Goal: Task Accomplishment & Management: Use online tool/utility

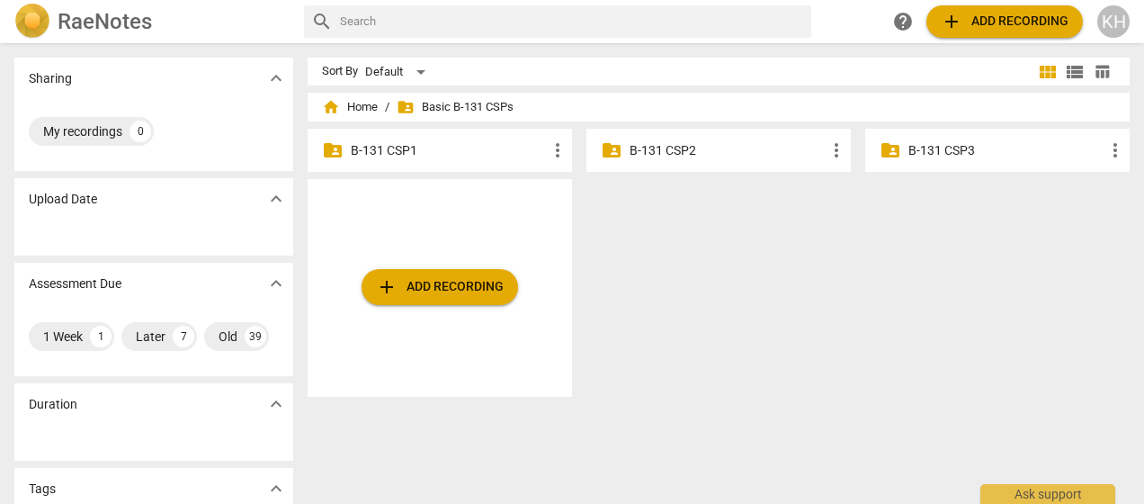
click at [441, 106] on span "folder_shared Basic B-131 CSPs" at bounding box center [455, 107] width 117 height 18
click at [928, 153] on p "B-131 CSP3" at bounding box center [1007, 150] width 196 height 19
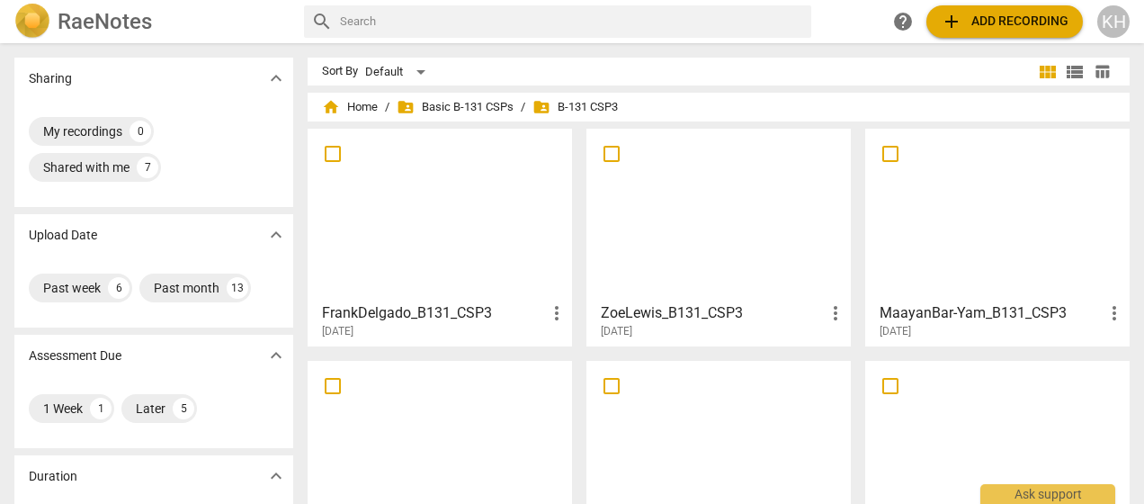
click at [898, 79] on div "Sort By Default" at bounding box center [678, 72] width 712 height 28
click at [586, 103] on span "folder_shared B-131 CSP3" at bounding box center [575, 107] width 85 height 18
click at [964, 23] on span "add Add recording" at bounding box center [1005, 22] width 128 height 22
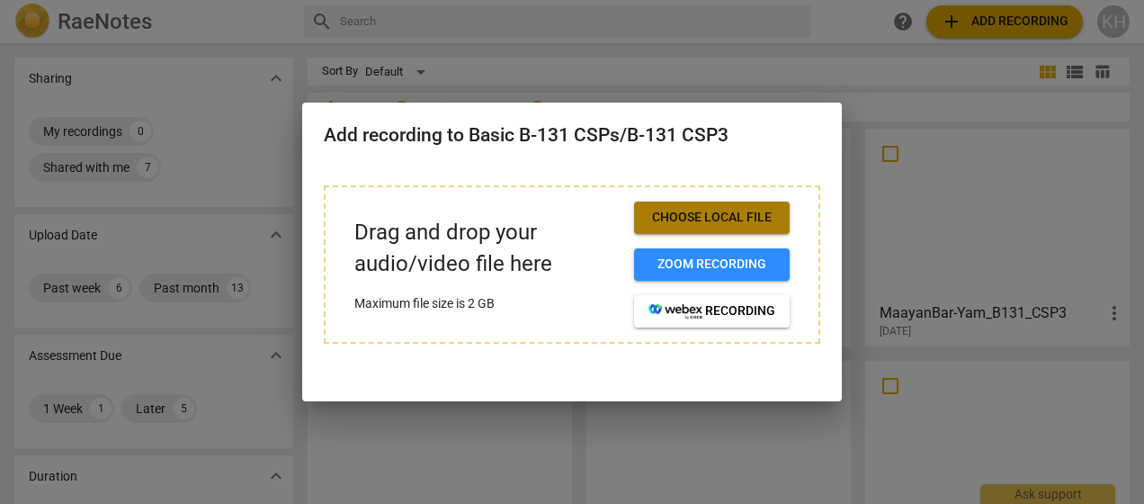
click at [725, 217] on span "Choose local file" at bounding box center [712, 218] width 127 height 18
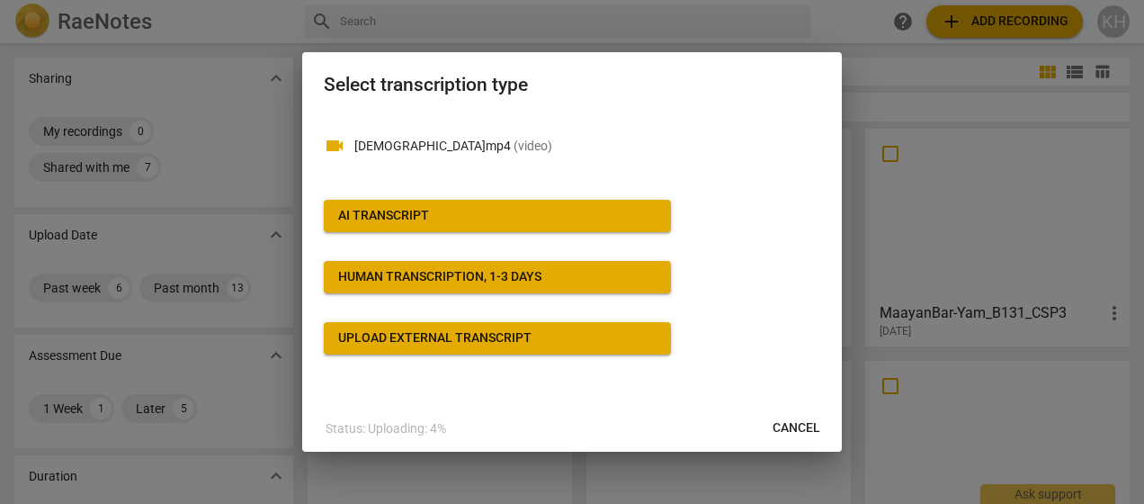
click at [408, 218] on div "AI Transcript" at bounding box center [383, 216] width 91 height 18
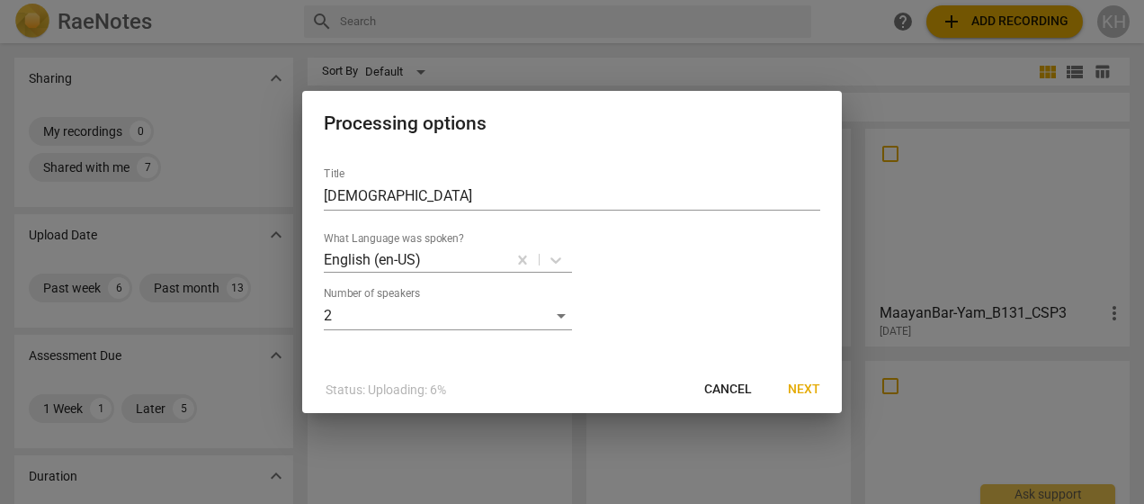
click at [797, 385] on span "Next" at bounding box center [804, 390] width 32 height 18
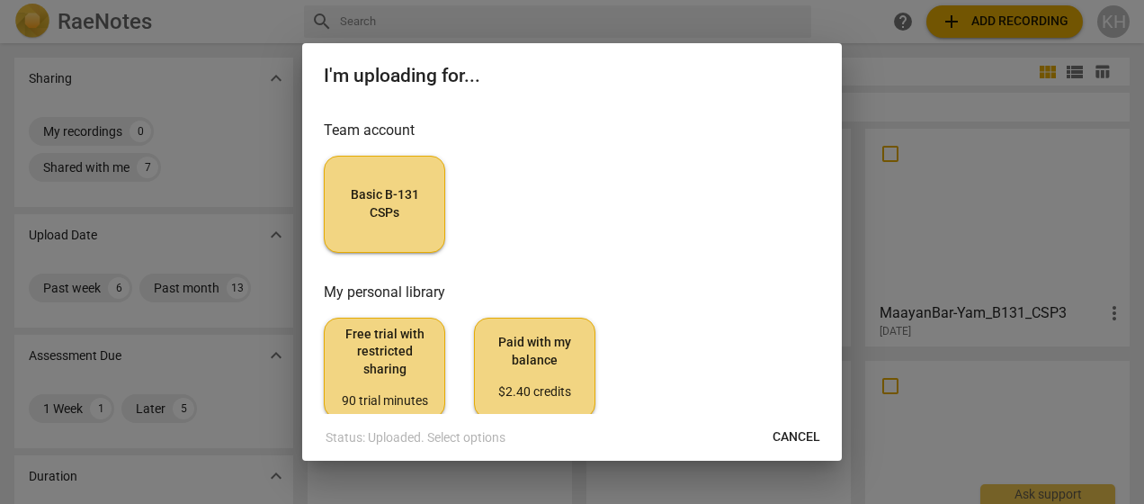
click at [391, 212] on span "Basic B-131 CSPs" at bounding box center [384, 203] width 91 height 35
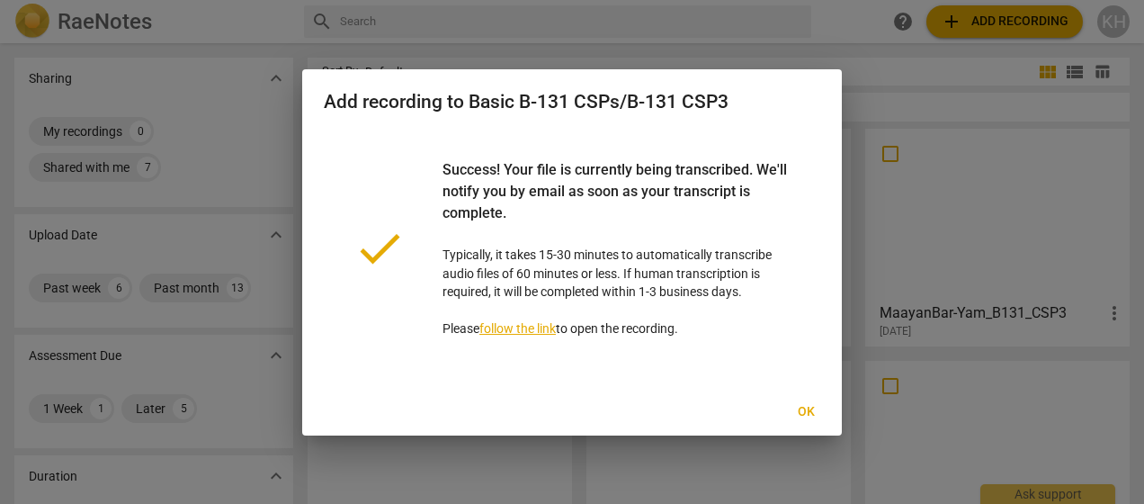
click at [813, 410] on span "Ok" at bounding box center [806, 412] width 29 height 18
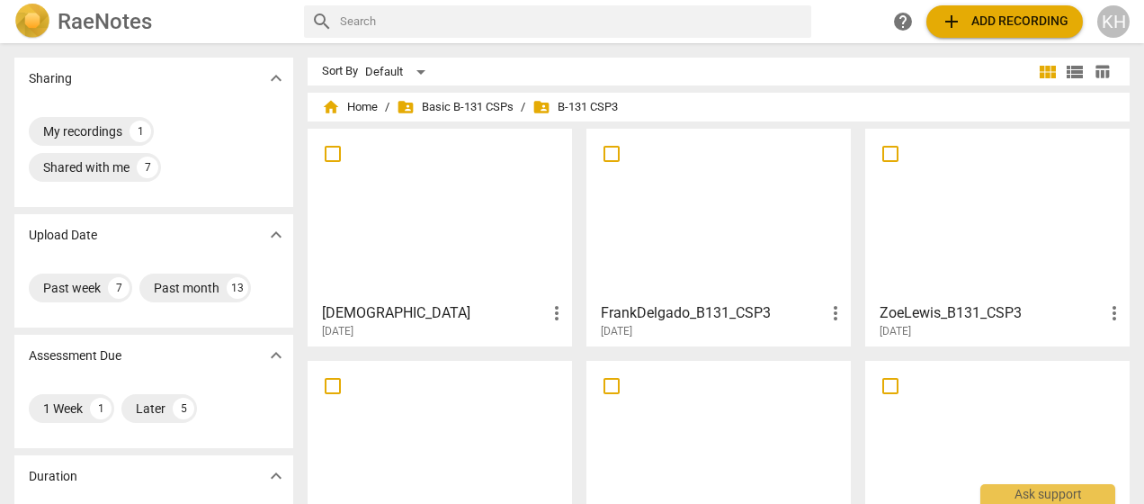
click at [552, 315] on span "more_vert" at bounding box center [557, 313] width 22 height 22
click at [430, 250] on div at bounding box center [572, 252] width 1144 height 504
click at [401, 240] on div at bounding box center [440, 214] width 252 height 159
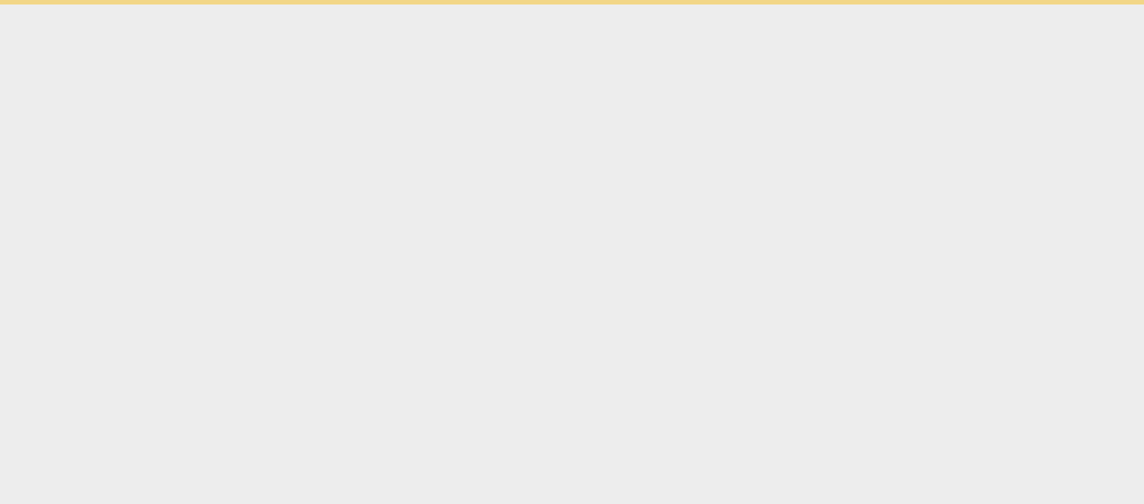
click at [401, 4] on html "Ask support" at bounding box center [572, 2] width 1144 height 4
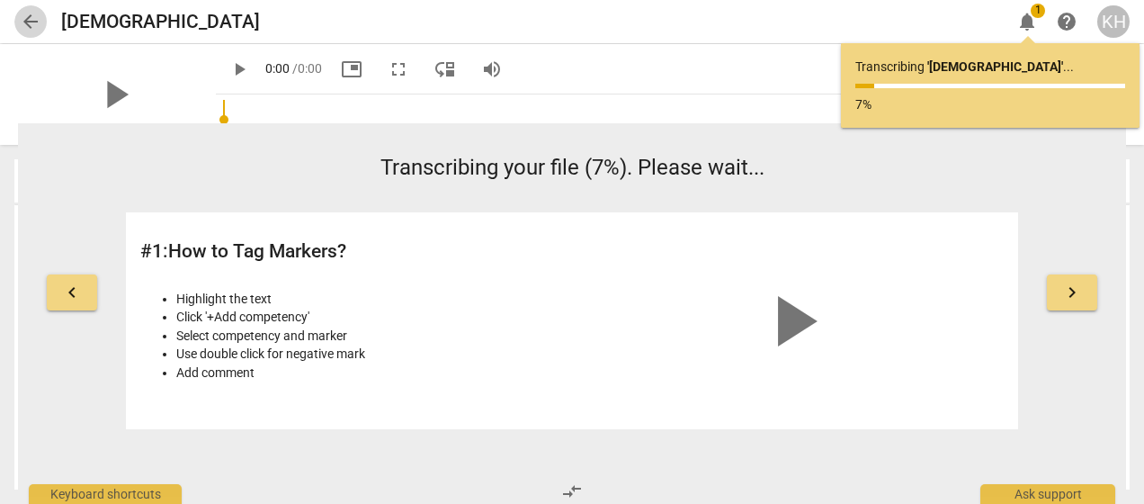
click at [24, 22] on span "arrow_back" at bounding box center [31, 22] width 22 height 22
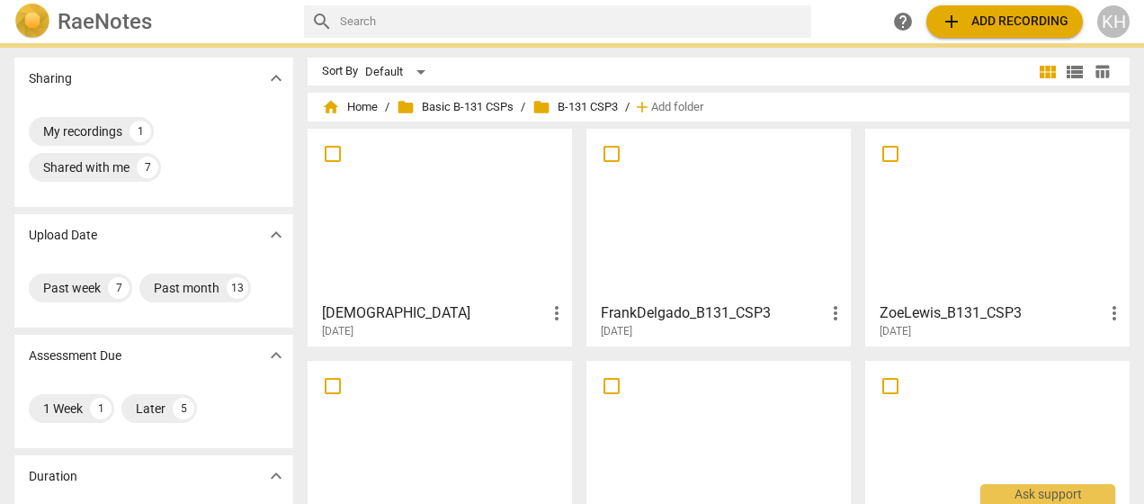
click at [408, 189] on div at bounding box center [440, 214] width 252 height 159
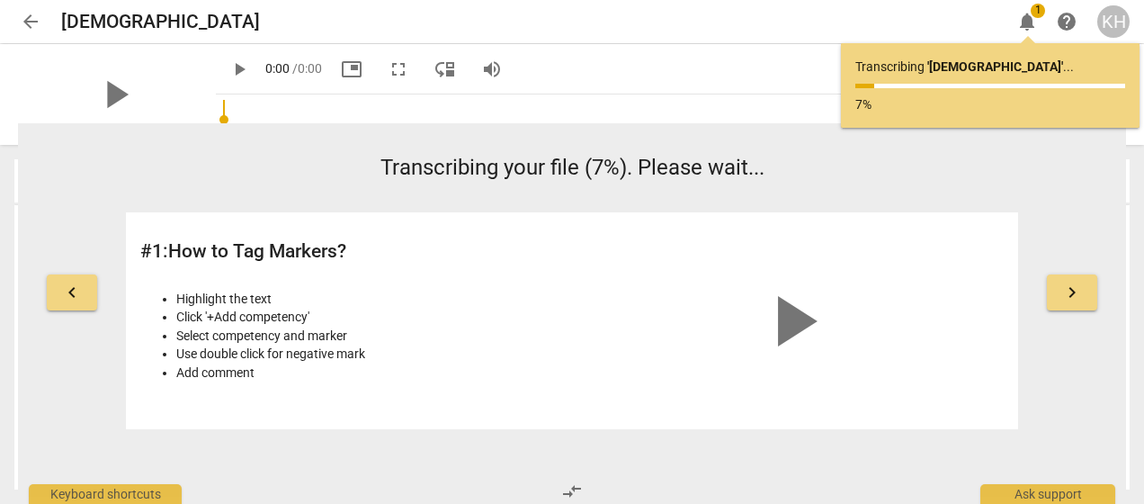
click at [563, 5] on div "arrow_back [DEMOGRAPHIC_DATA] edit notifications 1 help KH" at bounding box center [571, 21] width 1115 height 32
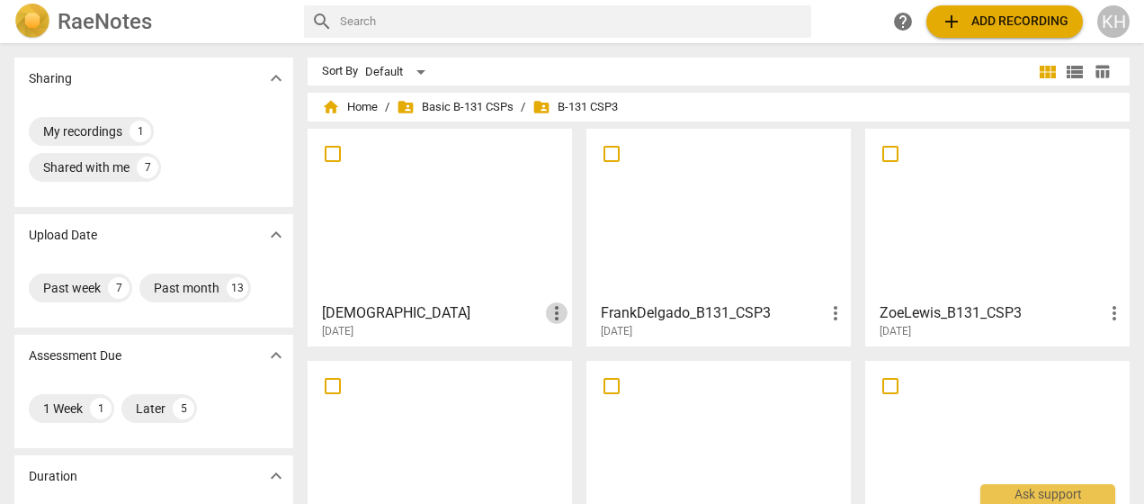
click at [555, 317] on span "more_vert" at bounding box center [557, 313] width 22 height 22
click at [443, 327] on div at bounding box center [572, 252] width 1144 height 504
click at [390, 211] on div at bounding box center [440, 214] width 252 height 159
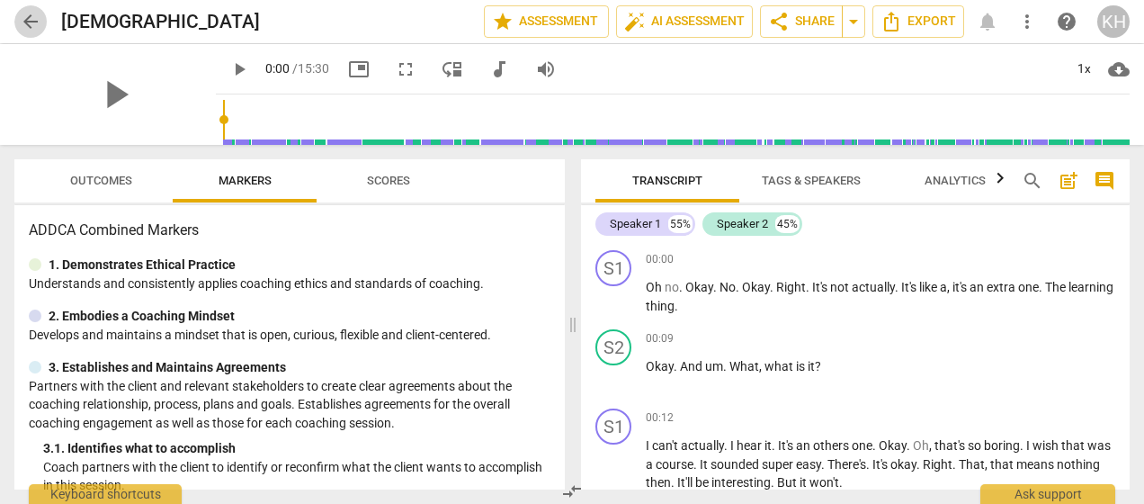
click at [26, 20] on span "arrow_back" at bounding box center [31, 22] width 22 height 22
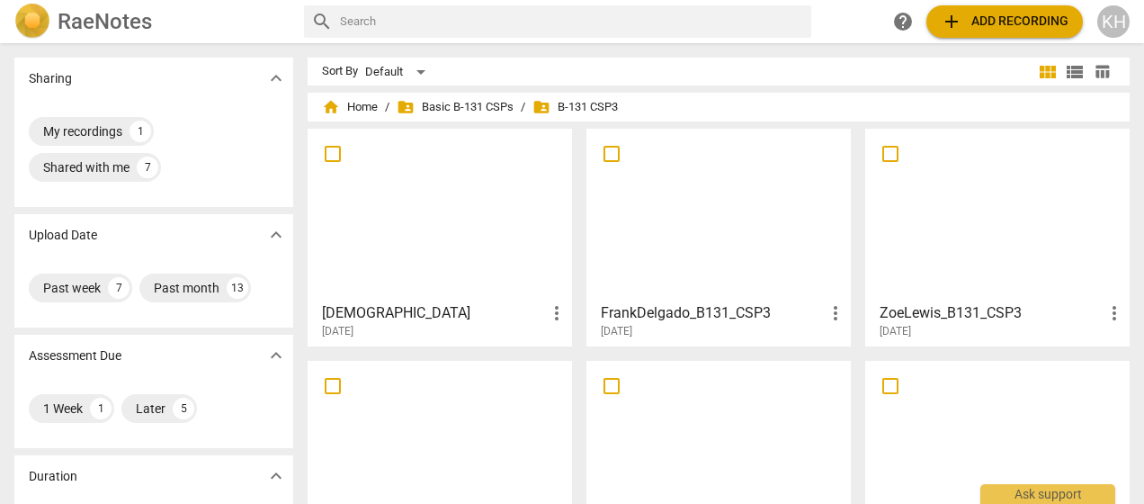
click at [442, 219] on div at bounding box center [440, 214] width 252 height 159
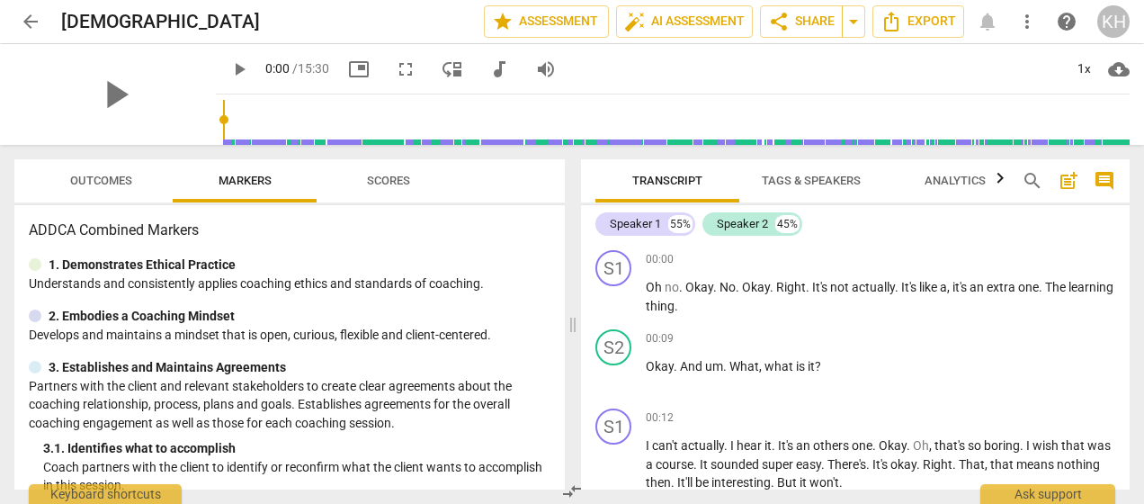
click at [1069, 182] on span "post_add" at bounding box center [1069, 181] width 22 height 22
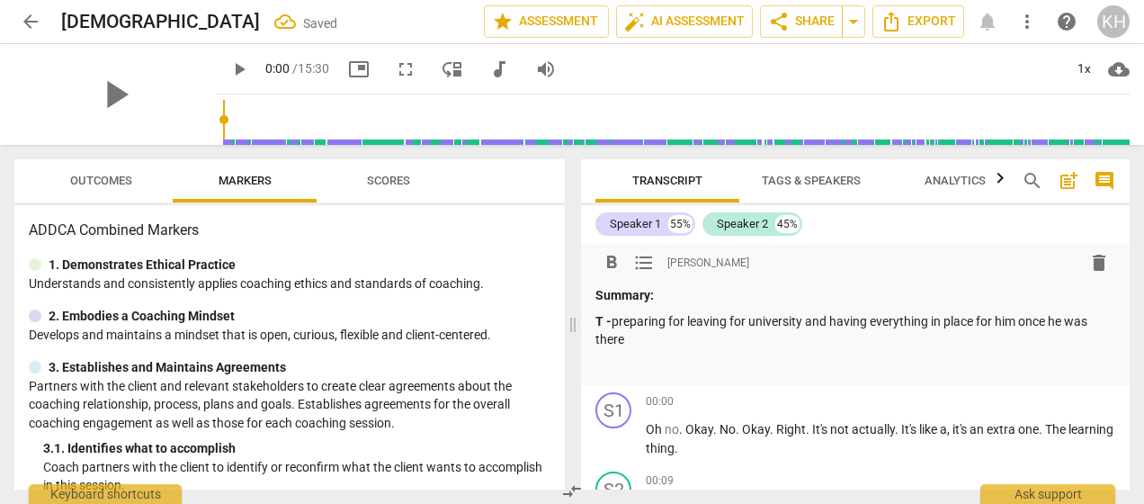
click at [631, 338] on p "T - preparing for leaving for university and having everything in place for him…" at bounding box center [856, 330] width 520 height 37
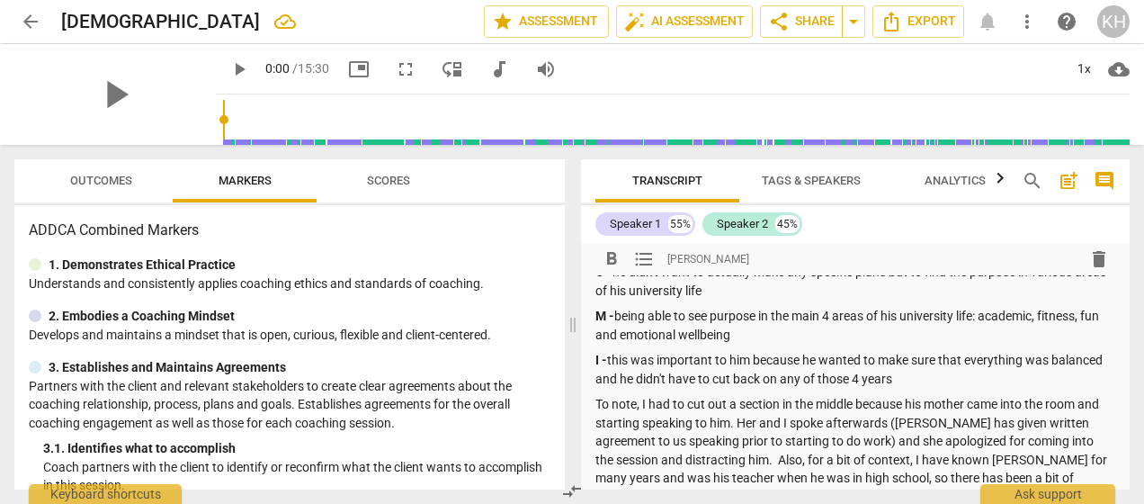
scroll to position [93, 0]
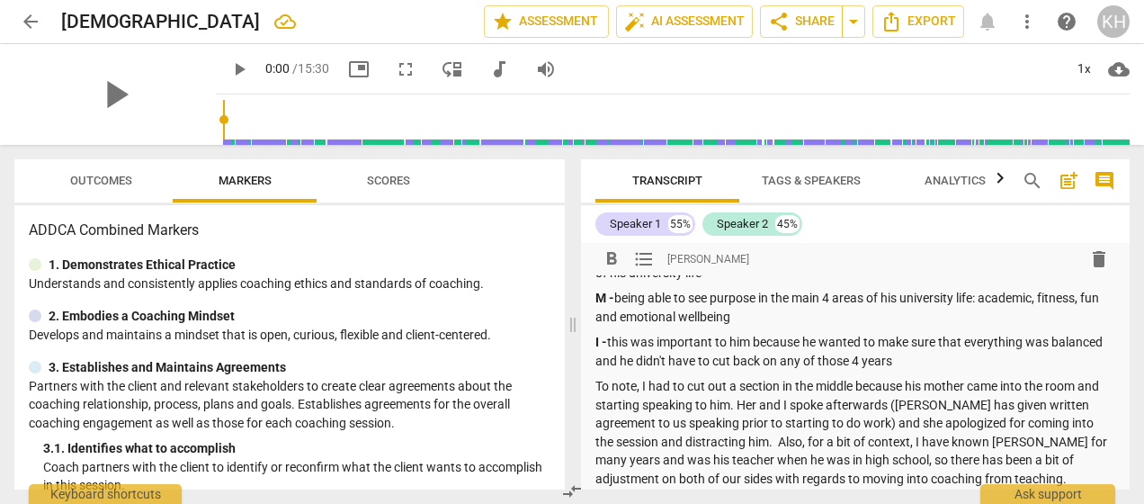
click at [1017, 115] on input "range" at bounding box center [676, 120] width 907 height 58
click at [228, 58] on span "play_arrow" at bounding box center [239, 69] width 22 height 22
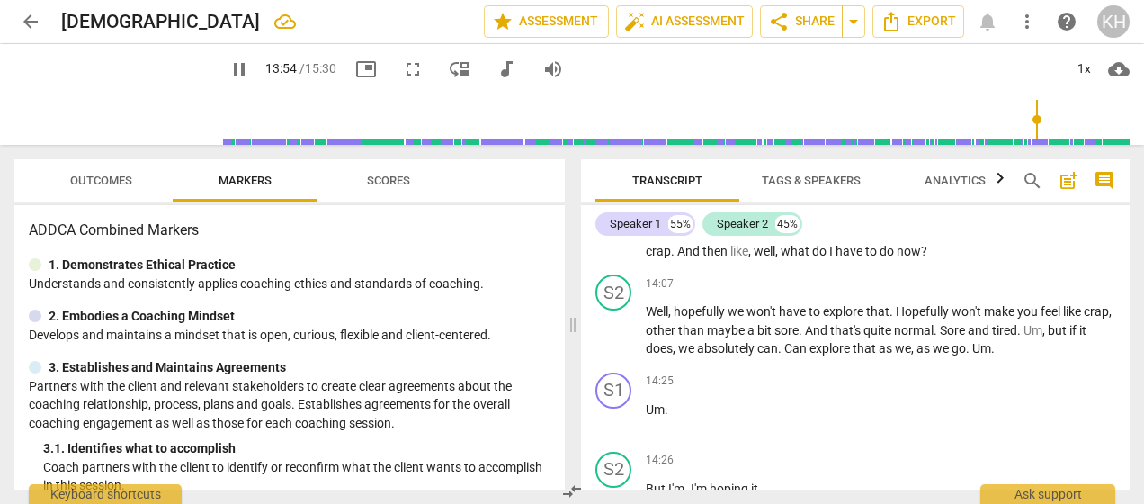
click at [1000, 120] on input "range" at bounding box center [676, 120] width 907 height 58
click at [228, 69] on span "pause" at bounding box center [239, 69] width 22 height 22
click at [228, 69] on span "play_arrow" at bounding box center [239, 69] width 22 height 22
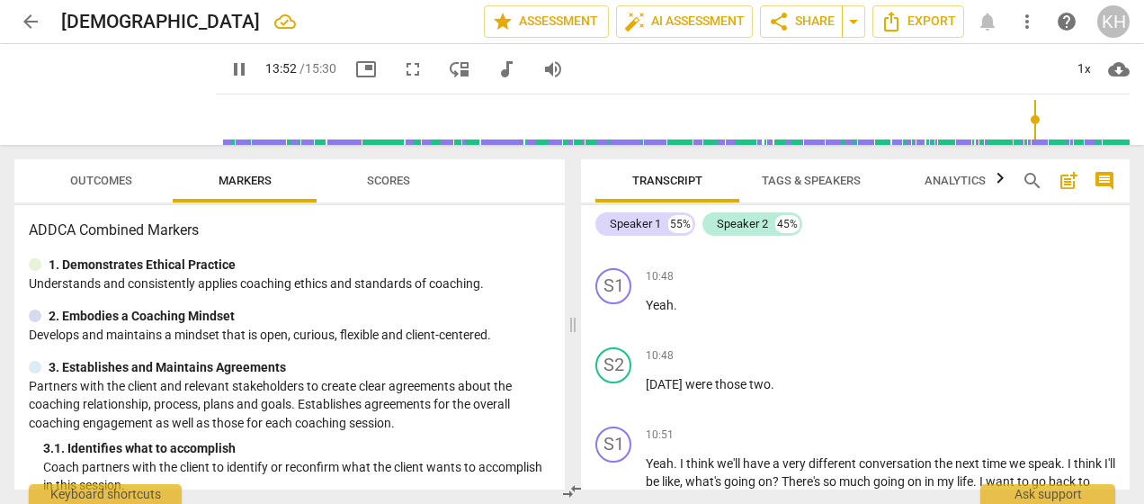
scroll to position [5065, 0]
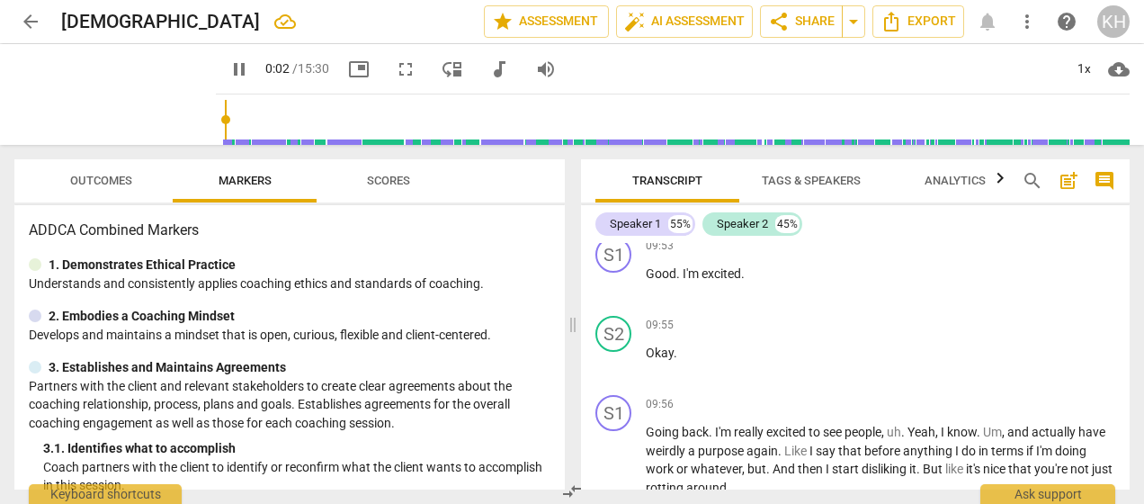
click at [223, 122] on input "range" at bounding box center [676, 120] width 907 height 58
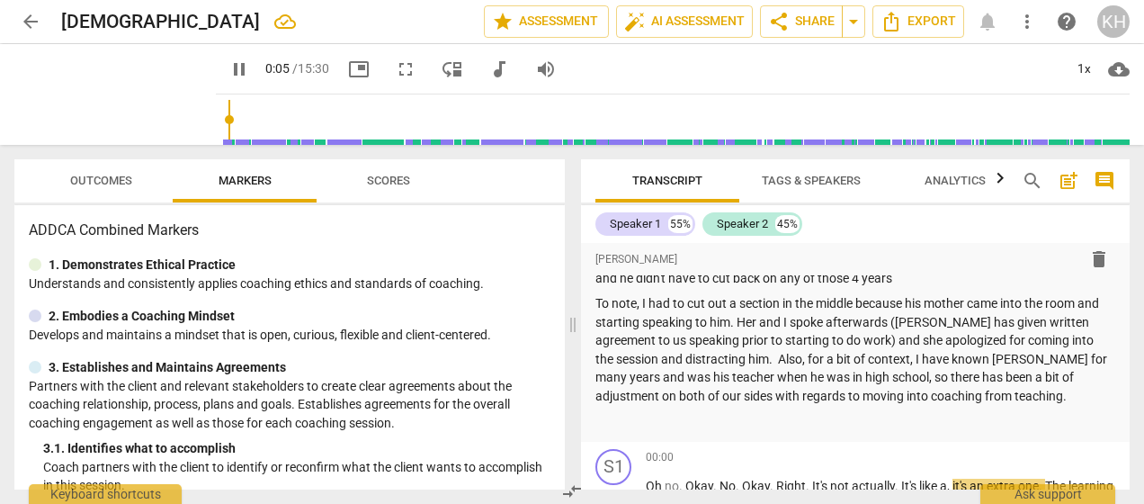
scroll to position [221, 0]
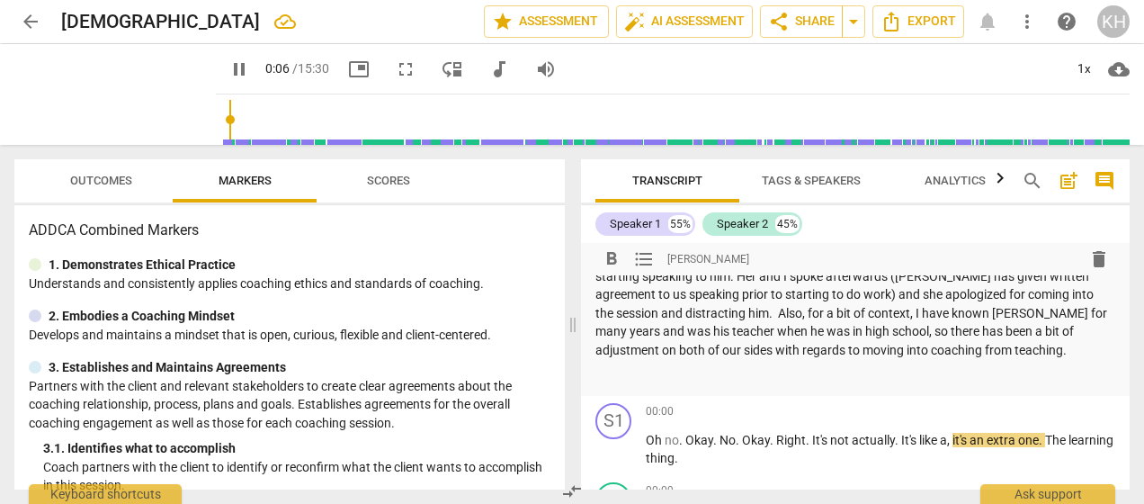
click at [1001, 354] on p "To note, I had to cut out a section in the middle because his mother came into …" at bounding box center [856, 303] width 520 height 111
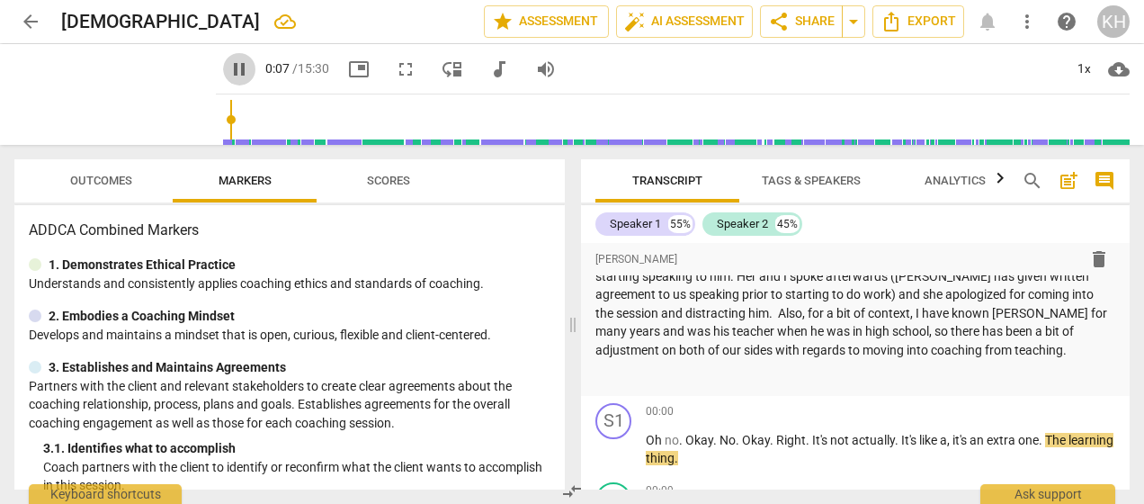
click at [228, 73] on span "pause" at bounding box center [239, 69] width 22 height 22
type input "8"
click at [964, 350] on p "To note, I had to cut out a section in the middle because his mother came into …" at bounding box center [856, 303] width 520 height 111
click at [813, 328] on p "To note, I had to cut out a section in the middle because his mother came into …" at bounding box center [856, 303] width 520 height 111
click at [614, 334] on p "To note, I had to cut out a section in the middle because his mother came into …" at bounding box center [856, 303] width 520 height 111
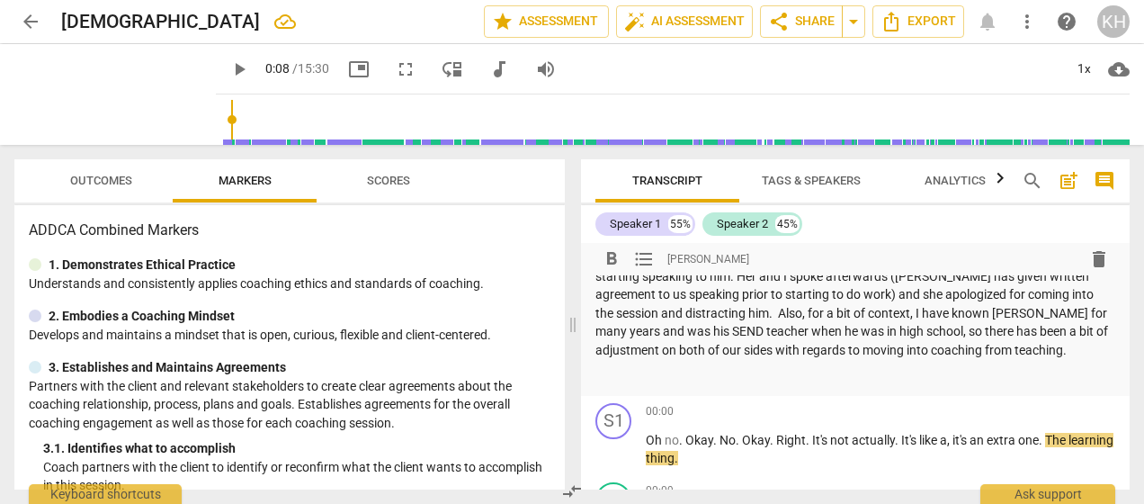
click at [931, 346] on p "To note, I had to cut out a section in the middle because his mother came into …" at bounding box center [856, 303] width 520 height 111
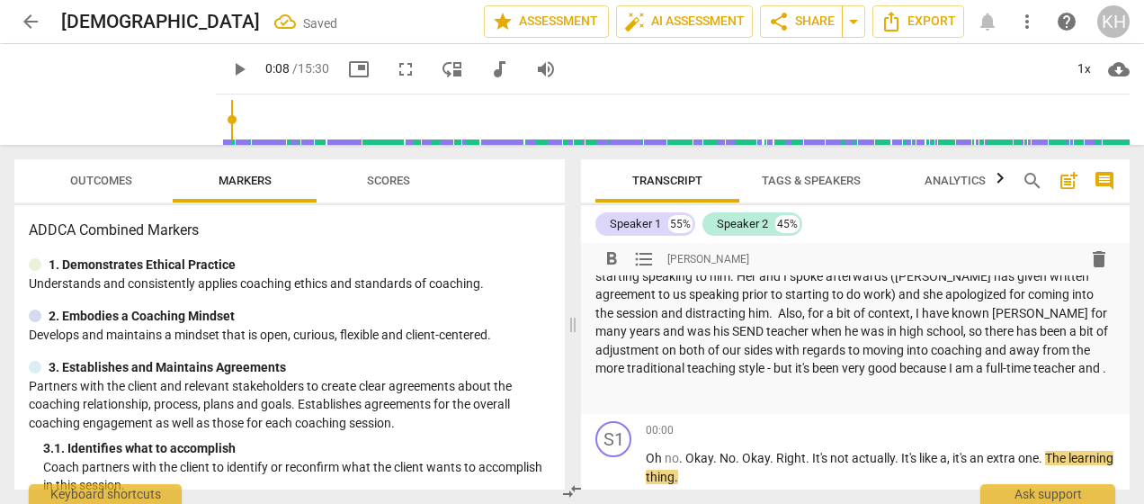
click at [703, 363] on p "To note, I had to cut out a section in the middle because his mother came into …" at bounding box center [856, 313] width 520 height 130
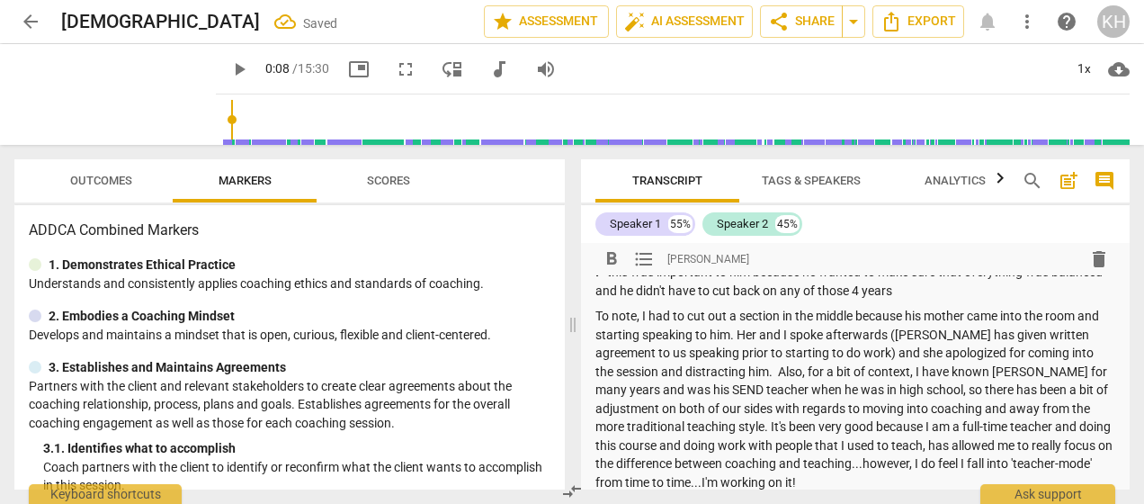
scroll to position [164, 0]
click at [715, 365] on p "To note, I had to cut out a section in the middle because his mother came into …" at bounding box center [856, 398] width 520 height 184
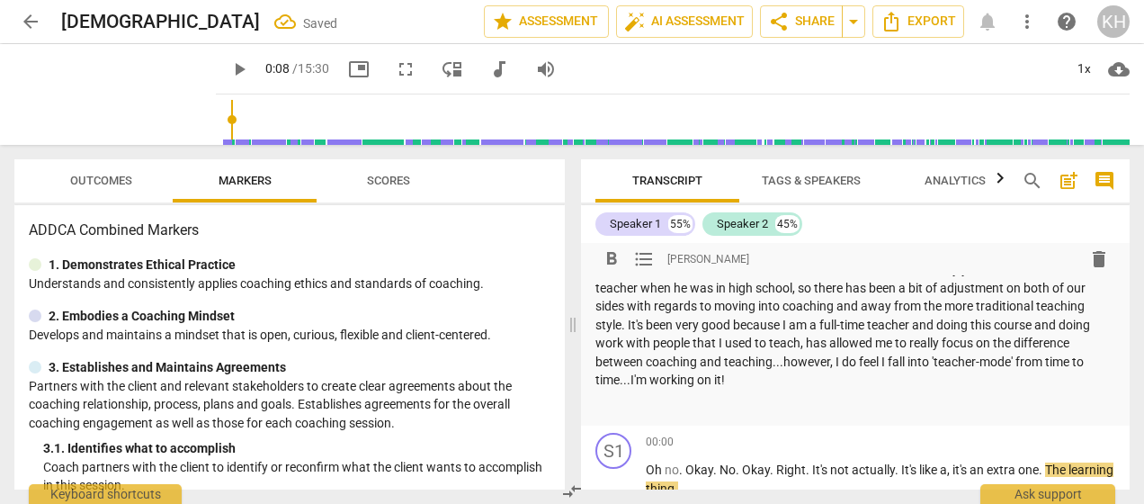
scroll to position [290, 0]
click at [725, 382] on p "Also, for a bit of context, I have known [PERSON_NAME] for many years and was h…" at bounding box center [856, 326] width 520 height 130
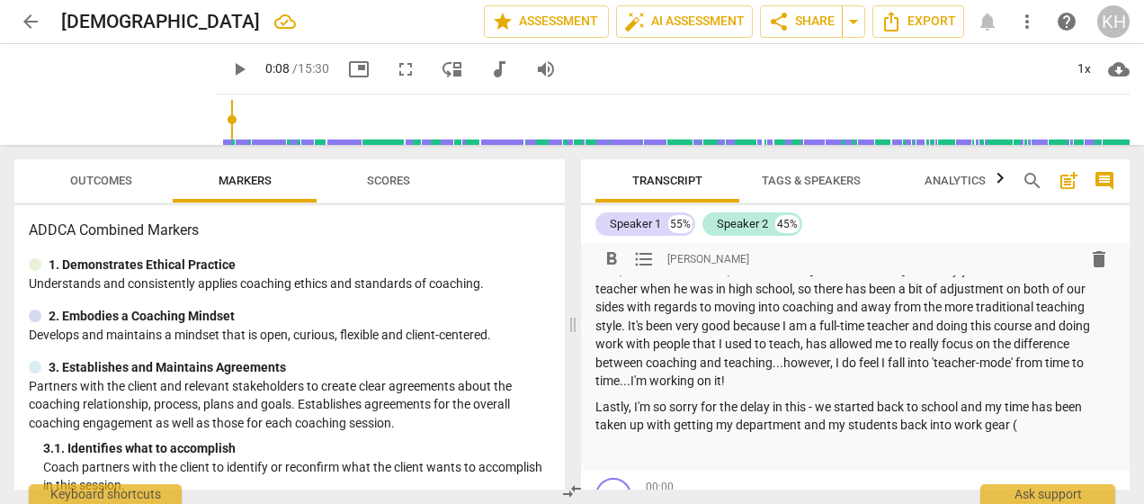
click at [720, 423] on p "Lastly, I'm so sorry for the delay in this - we started back to school and my t…" at bounding box center [856, 416] width 520 height 37
click at [826, 425] on p "Lastly, I'm so sorry for the delay in this - we started back to school and my t…" at bounding box center [856, 416] width 520 height 37
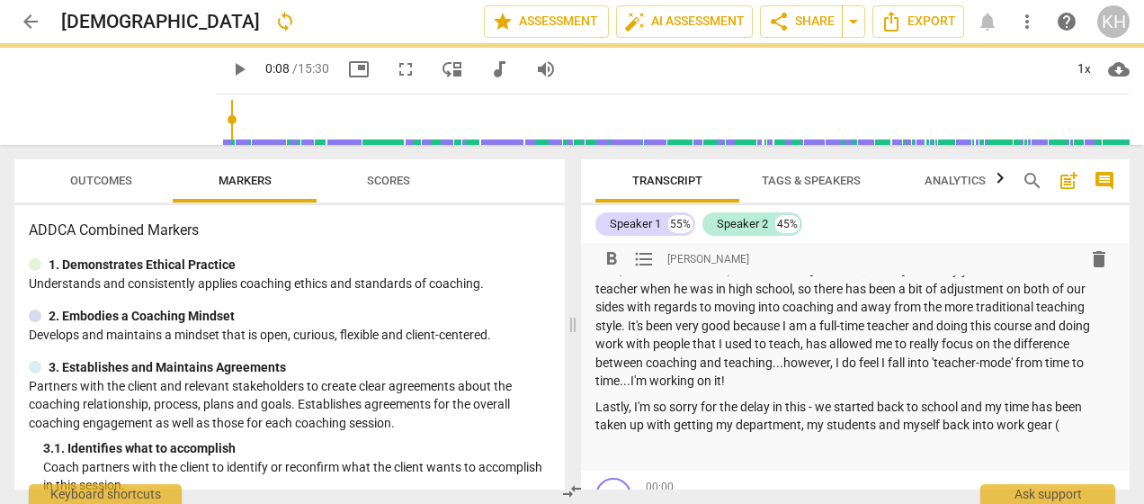
click at [1015, 428] on p "Lastly, I'm so sorry for the delay in this - we started back to school and my t…" at bounding box center [856, 416] width 520 height 37
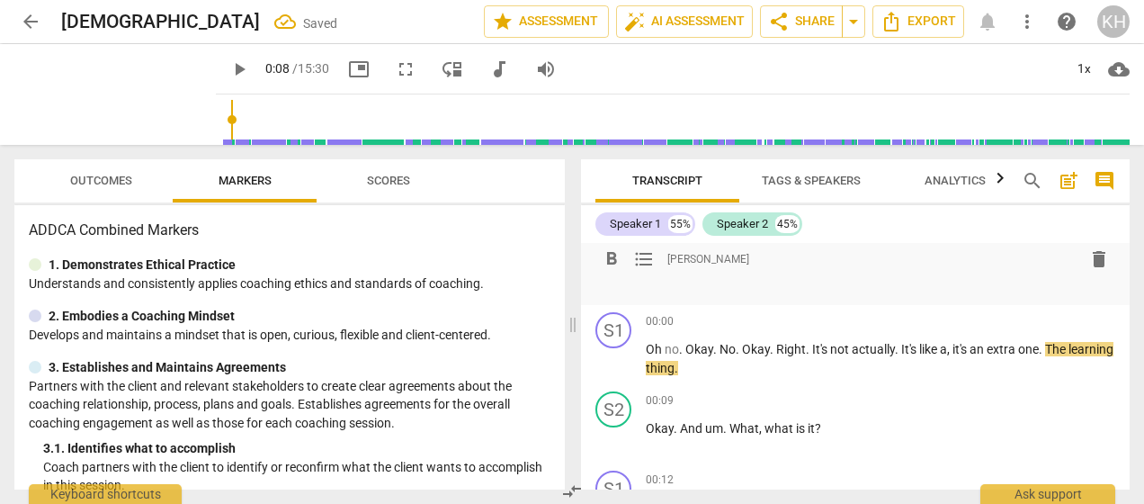
scroll to position [516, 0]
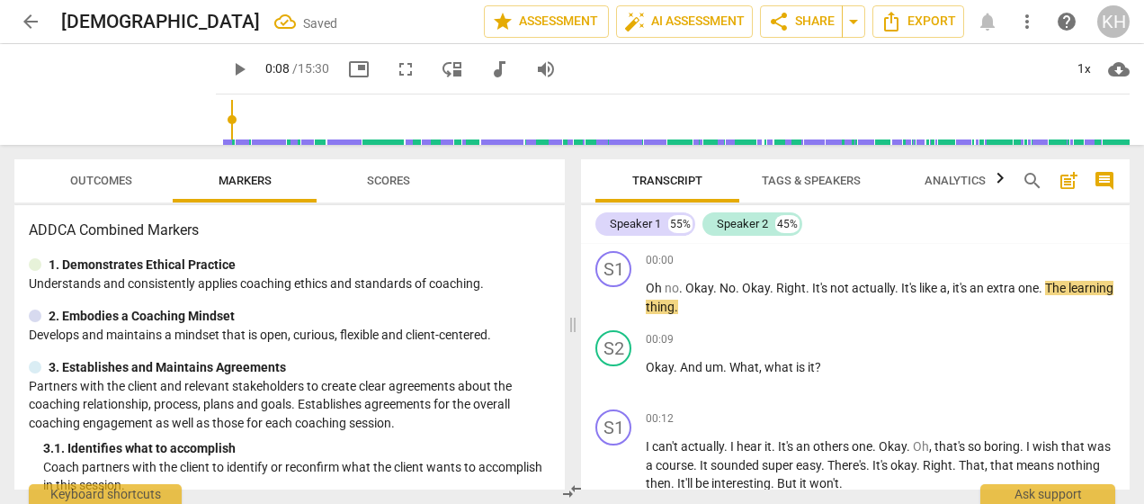
click at [426, 333] on p "Develops and maintains a mindset that is open, curious, flexible and client-cen…" at bounding box center [290, 335] width 522 height 19
click at [376, 275] on p "Understands and consistently applies coaching ethics and standards of coaching." at bounding box center [290, 283] width 522 height 19
click at [114, 178] on span "Outcomes" at bounding box center [101, 180] width 62 height 13
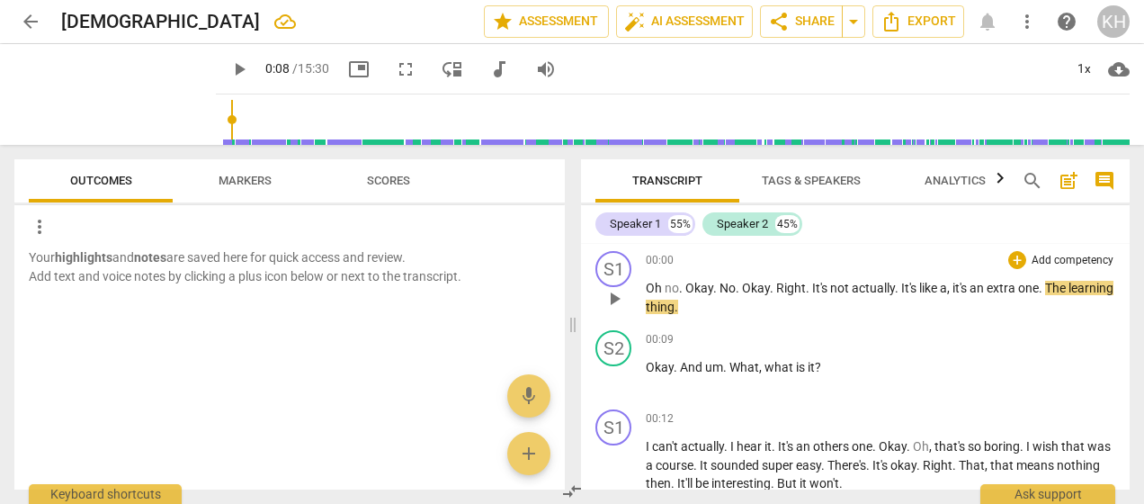
scroll to position [0, 0]
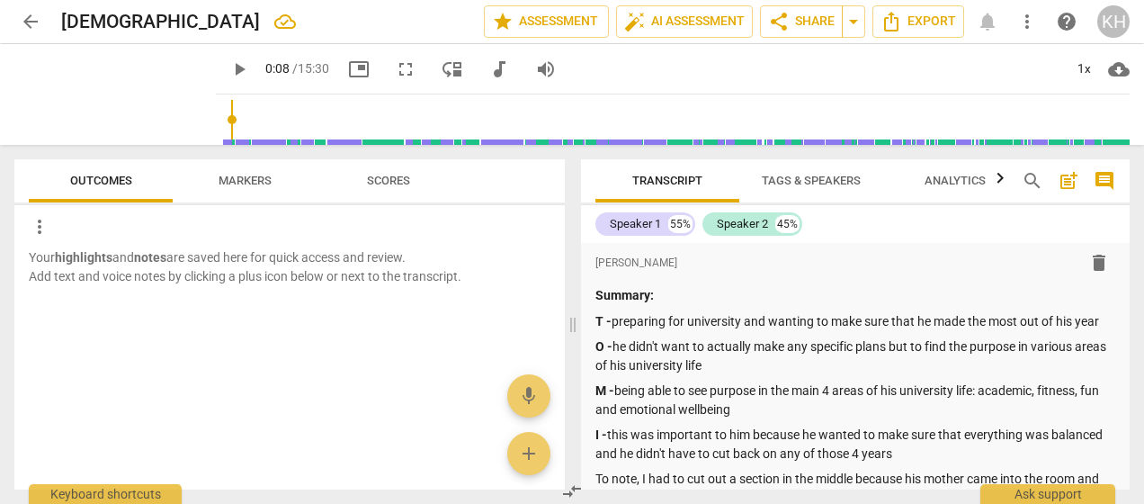
click at [23, 17] on span "arrow_back" at bounding box center [31, 22] width 22 height 22
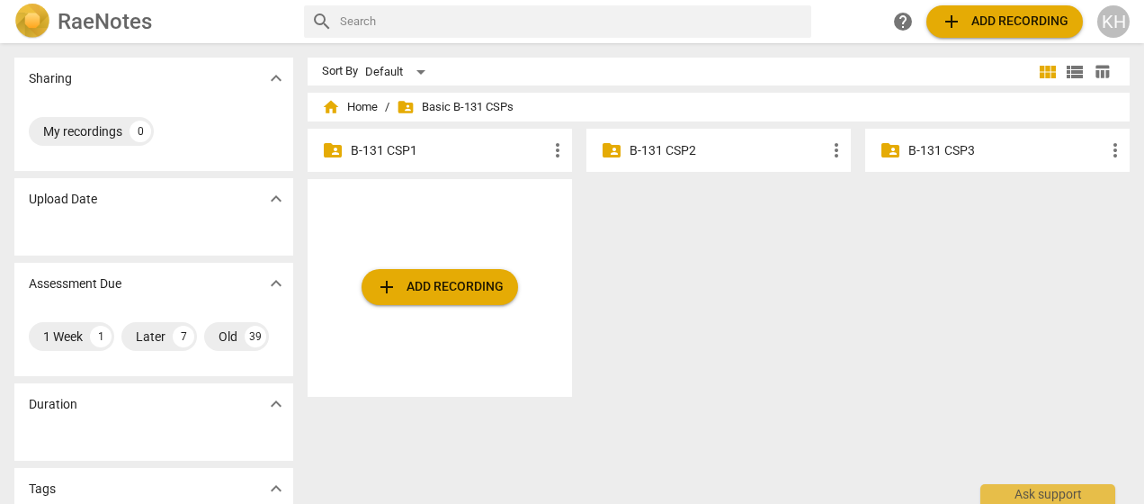
click at [621, 146] on div "folder_shared B-131 CSP2 more_vert" at bounding box center [719, 150] width 264 height 43
click at [642, 148] on p "B-131 CSP2" at bounding box center [728, 150] width 196 height 19
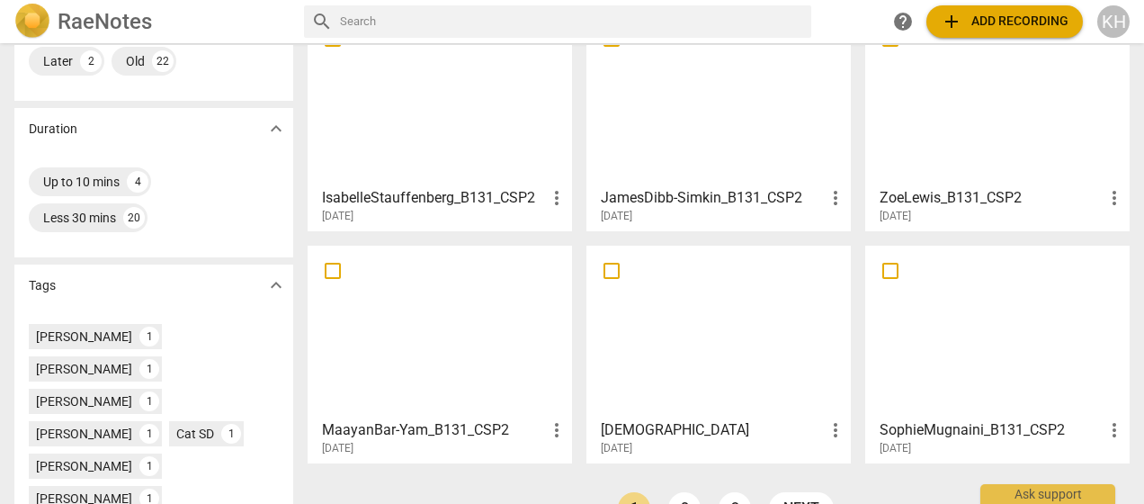
scroll to position [506, 0]
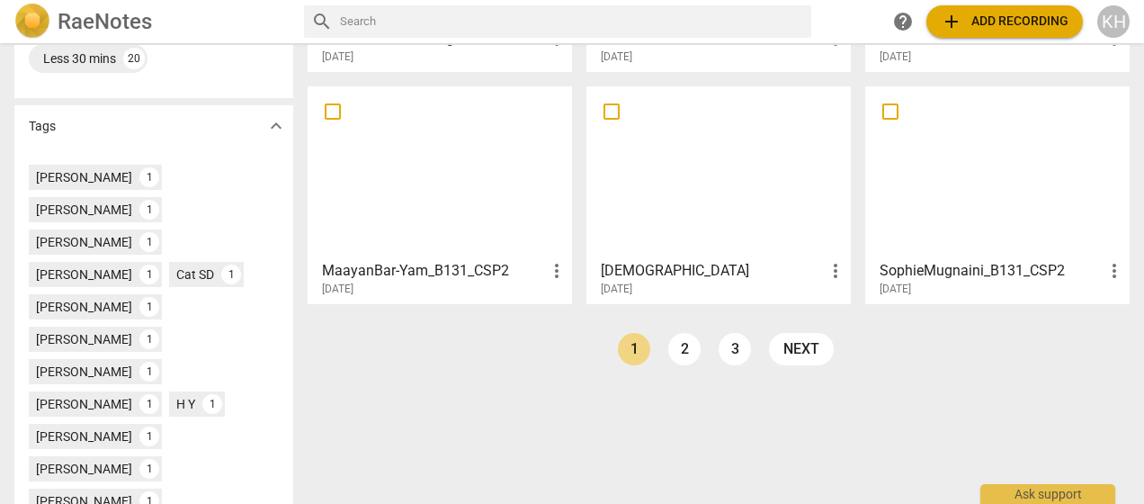
click at [709, 207] on div at bounding box center [719, 172] width 252 height 159
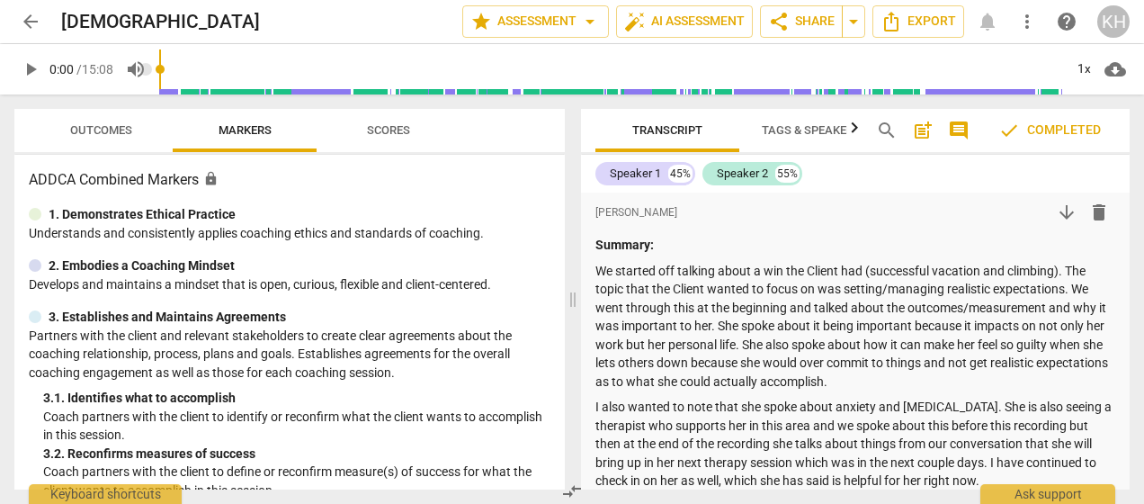
scroll to position [25, 0]
